Goal: Transaction & Acquisition: Purchase product/service

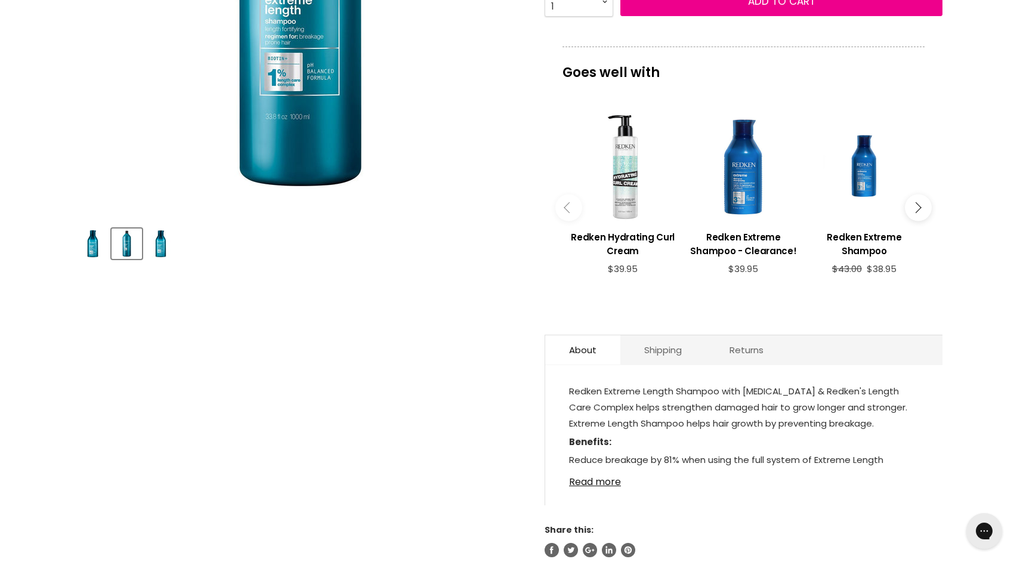
scroll to position [350, 0]
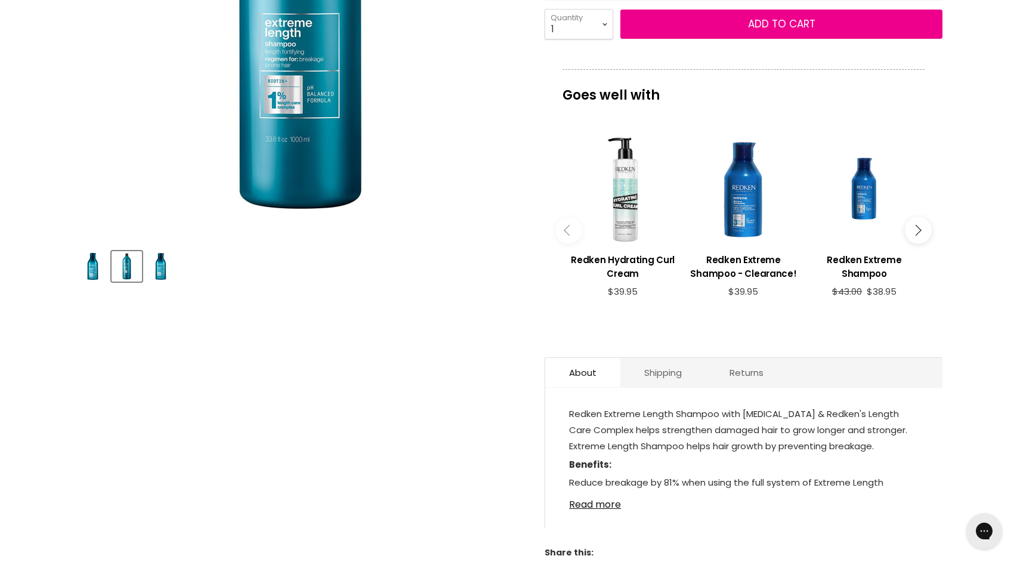
click at [922, 243] on button "Main content" at bounding box center [918, 230] width 27 height 27
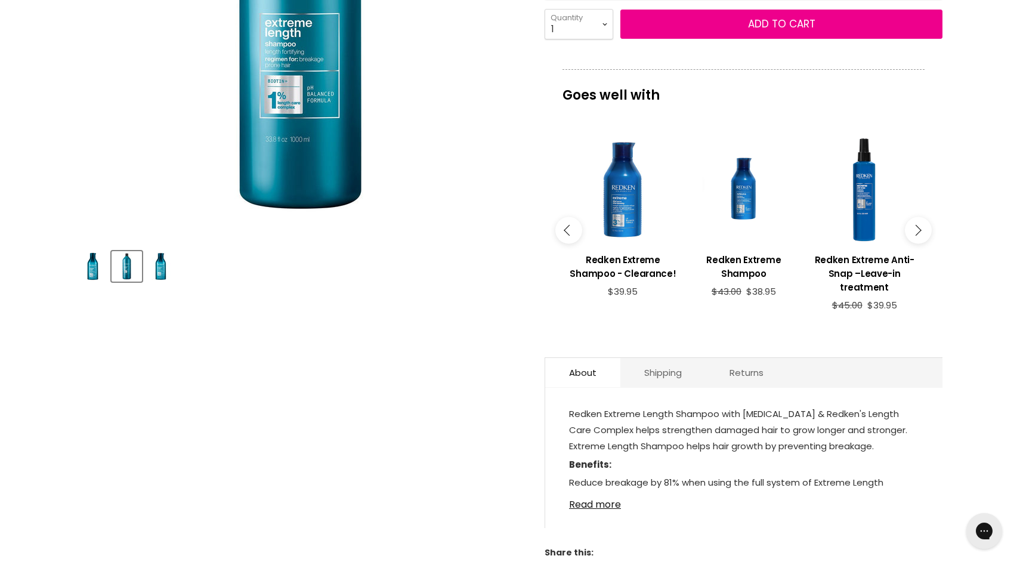
click at [922, 243] on button "Main content" at bounding box center [918, 230] width 27 height 27
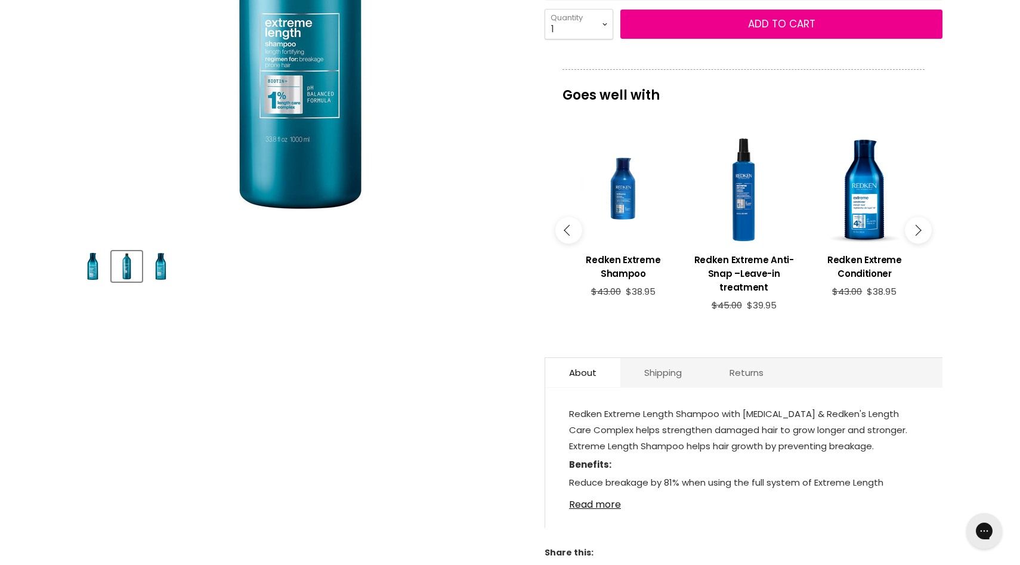
click at [922, 243] on button "Main content" at bounding box center [918, 230] width 27 height 27
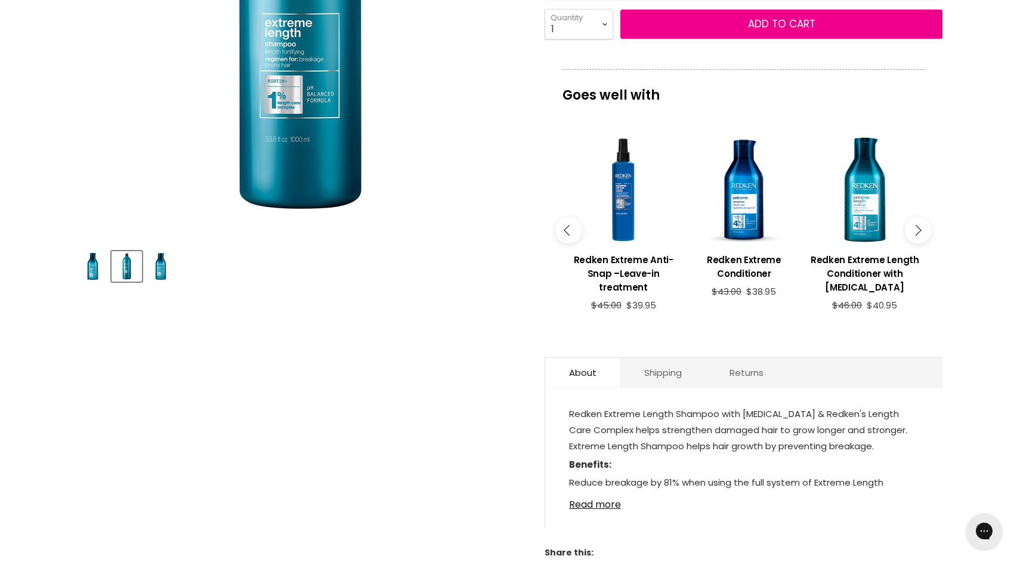
click at [922, 243] on button "Main content" at bounding box center [918, 230] width 27 height 27
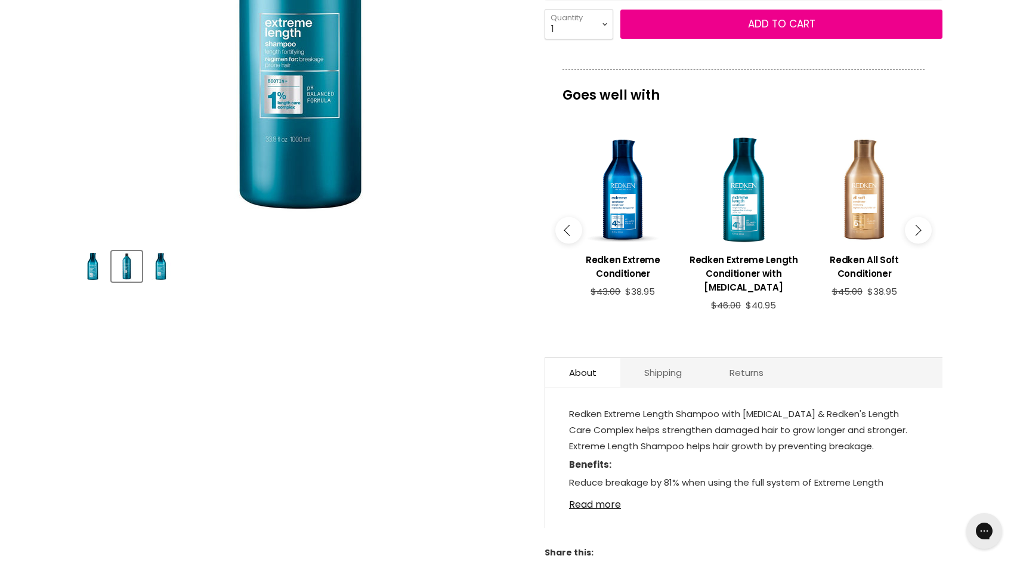
click at [922, 244] on button "Main content" at bounding box center [918, 230] width 27 height 27
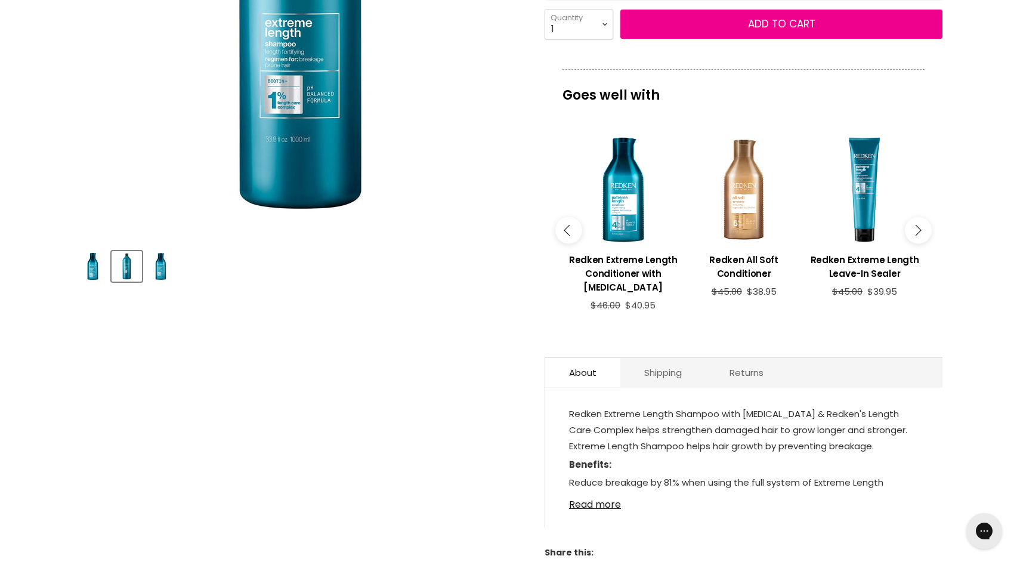
click at [922, 244] on button "Main content" at bounding box center [918, 230] width 27 height 27
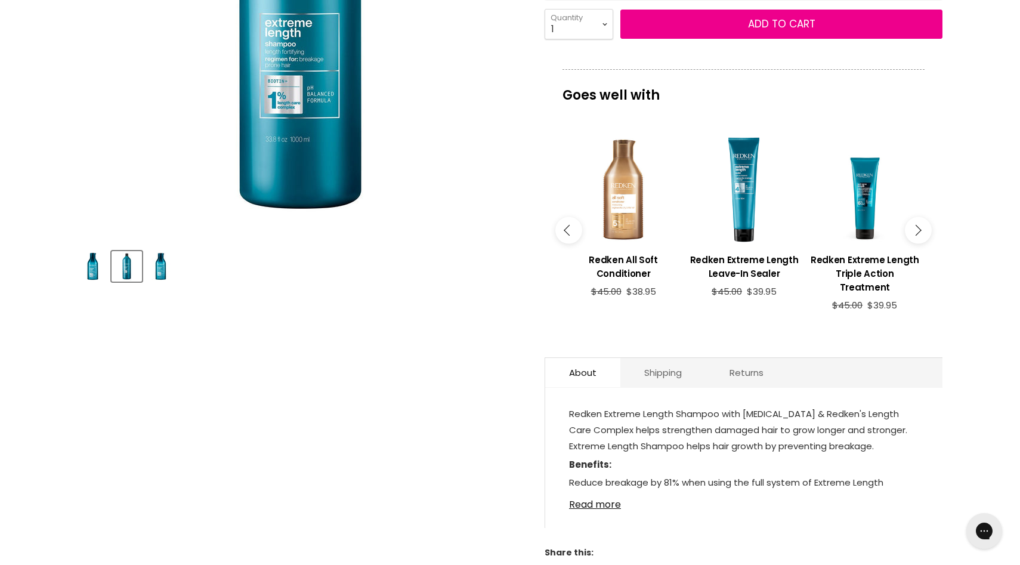
click at [922, 244] on button "Main content" at bounding box center [918, 230] width 27 height 27
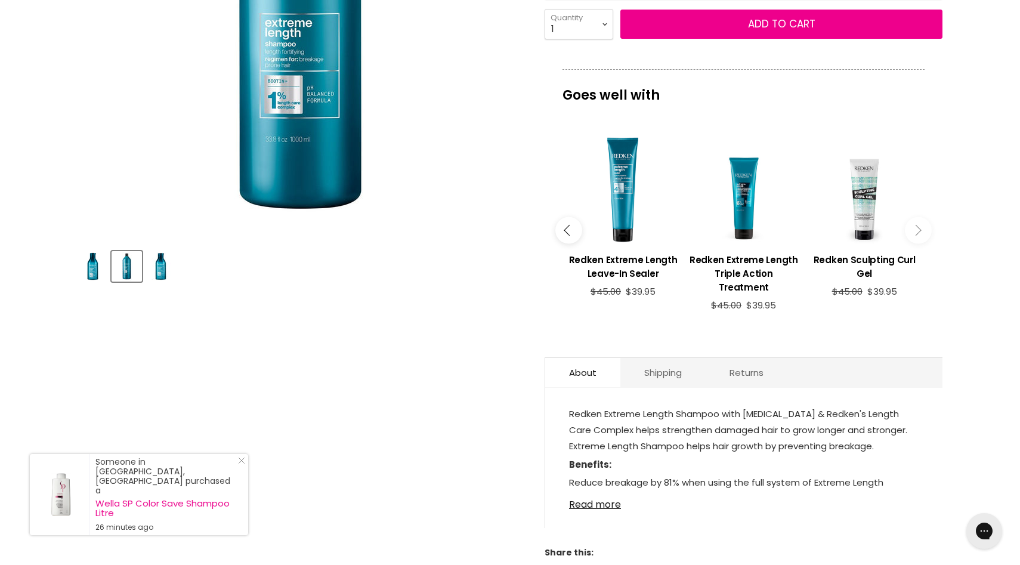
click at [569, 236] on icon "Main content" at bounding box center [569, 230] width 11 height 11
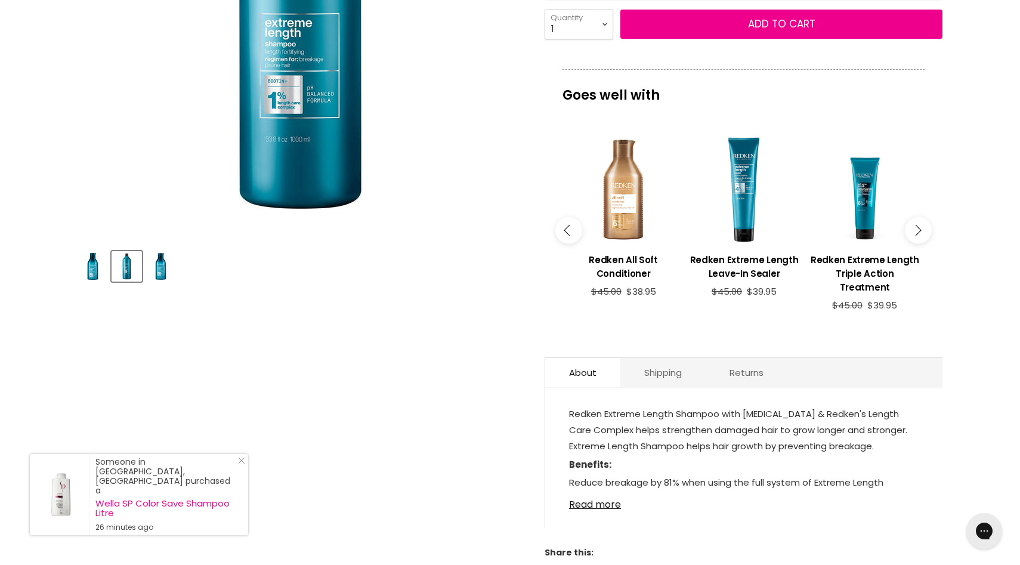
click at [569, 236] on icon "Main content" at bounding box center [569, 230] width 11 height 11
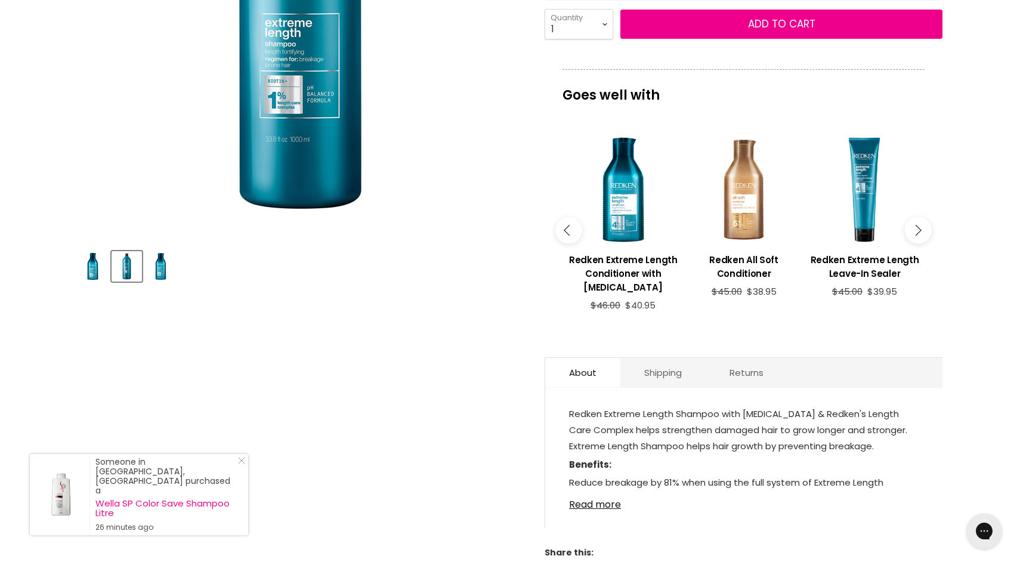
click at [569, 236] on icon "Main content" at bounding box center [569, 230] width 11 height 11
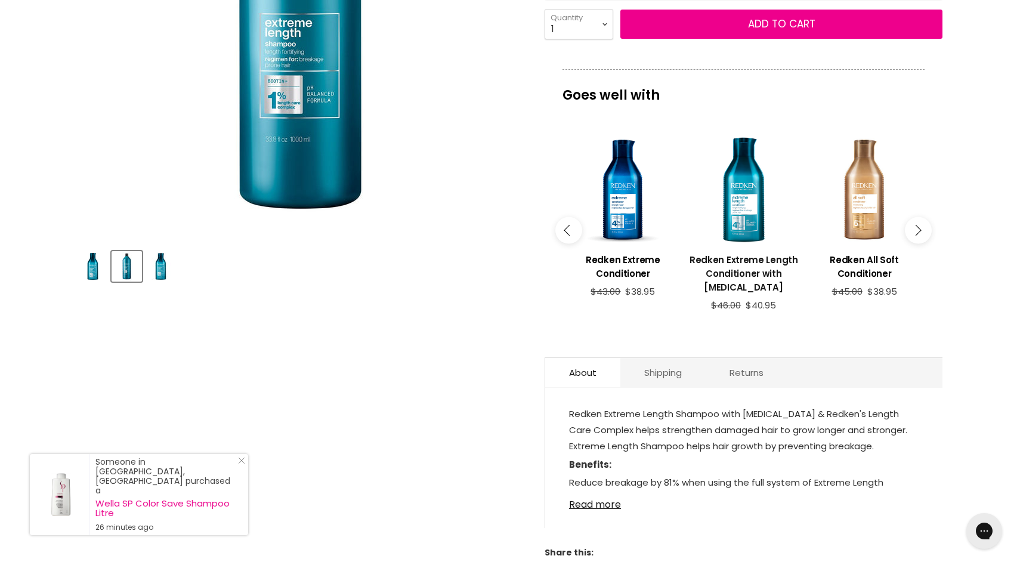
click at [742, 280] on h3 "Redken Extreme Length Conditioner with [MEDICAL_DATA]" at bounding box center [744, 273] width 109 height 41
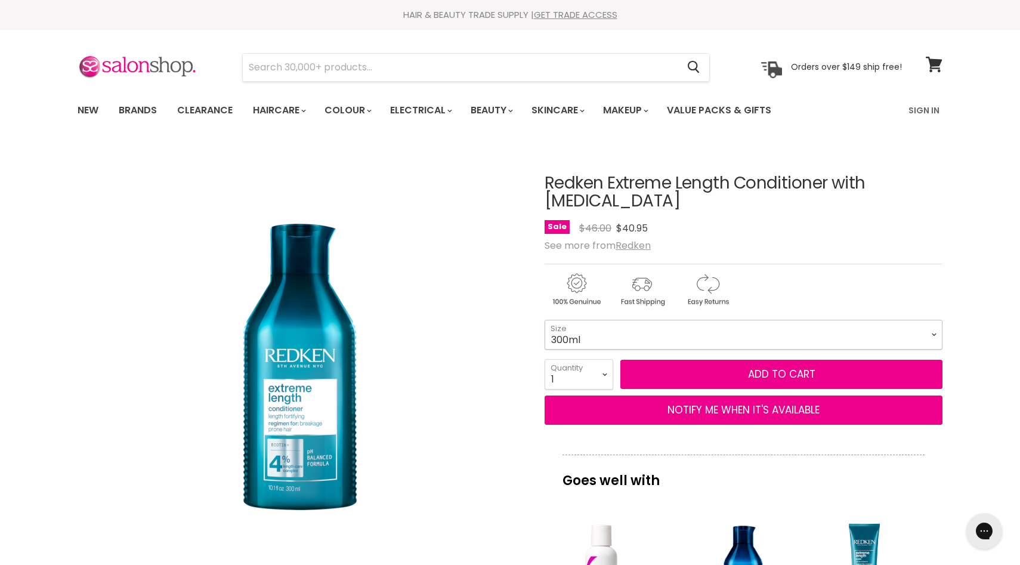
click at [654, 348] on select "300ml 500ml 1L" at bounding box center [744, 335] width 398 height 30
